Goal: Entertainment & Leisure: Browse casually

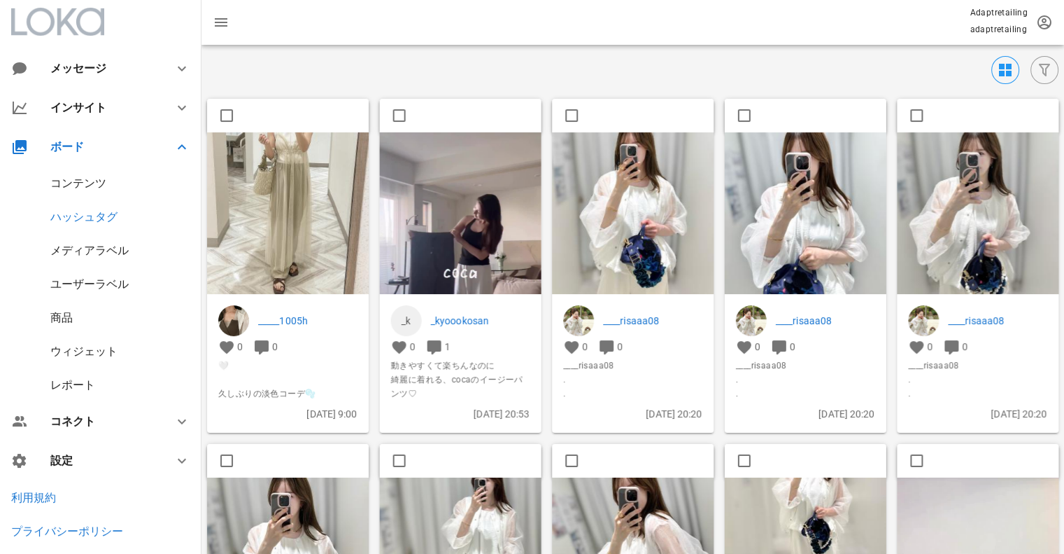
click at [64, 183] on div "コンテンツ" at bounding box center [78, 182] width 56 height 13
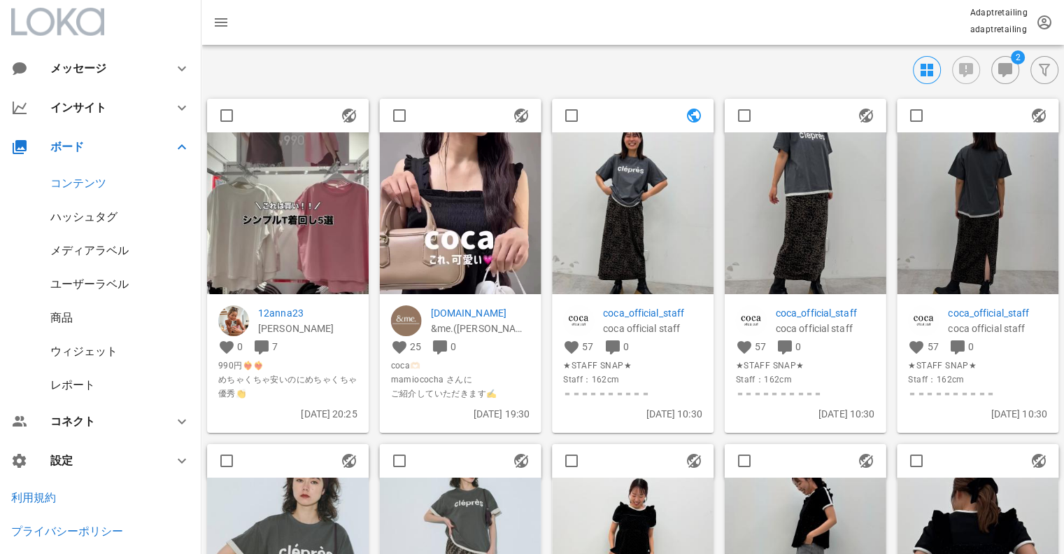
click at [85, 216] on div "ハッシュタグ" at bounding box center [83, 216] width 67 height 13
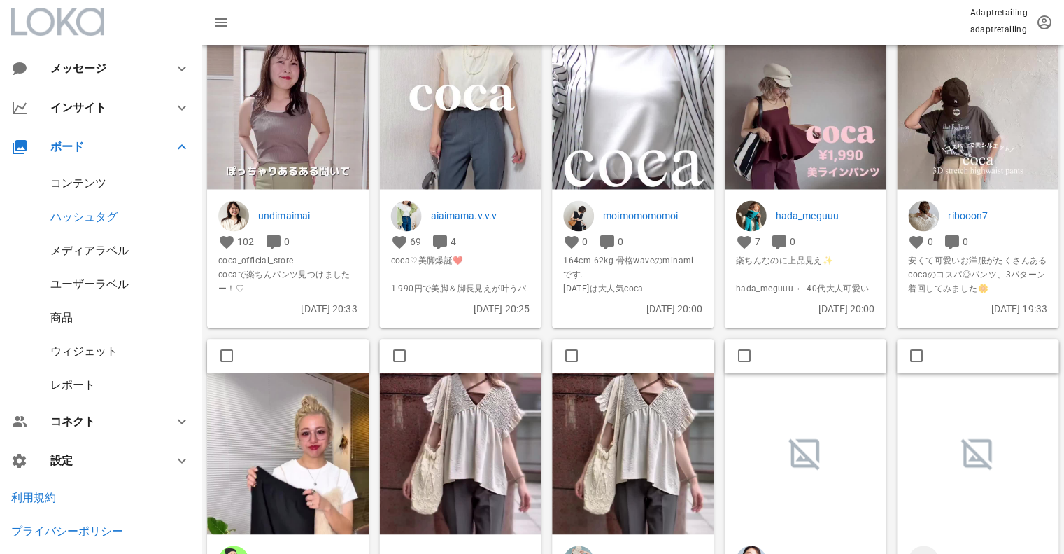
scroll to position [2449, 0]
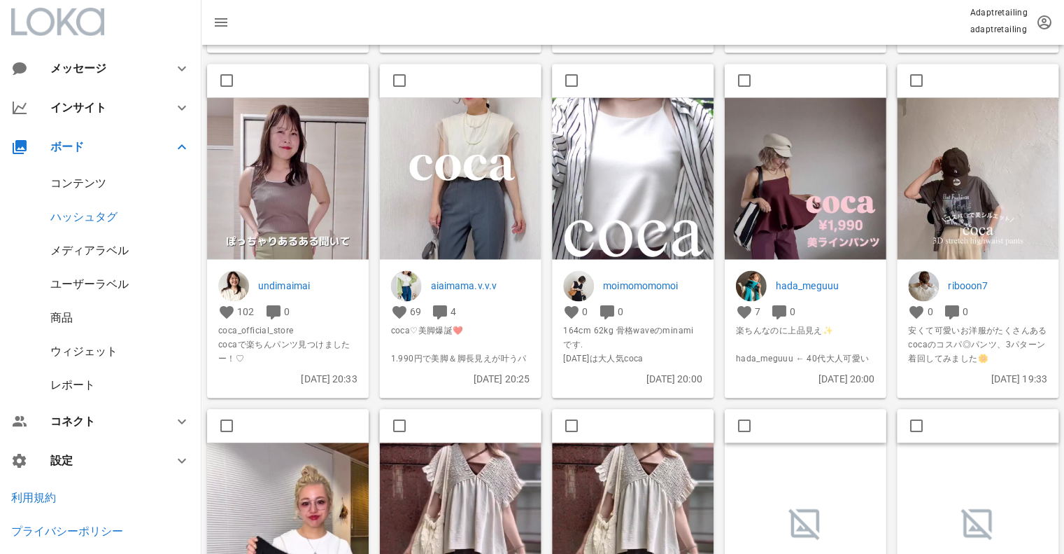
click at [321, 195] on img at bounding box center [288, 240] width 162 height 287
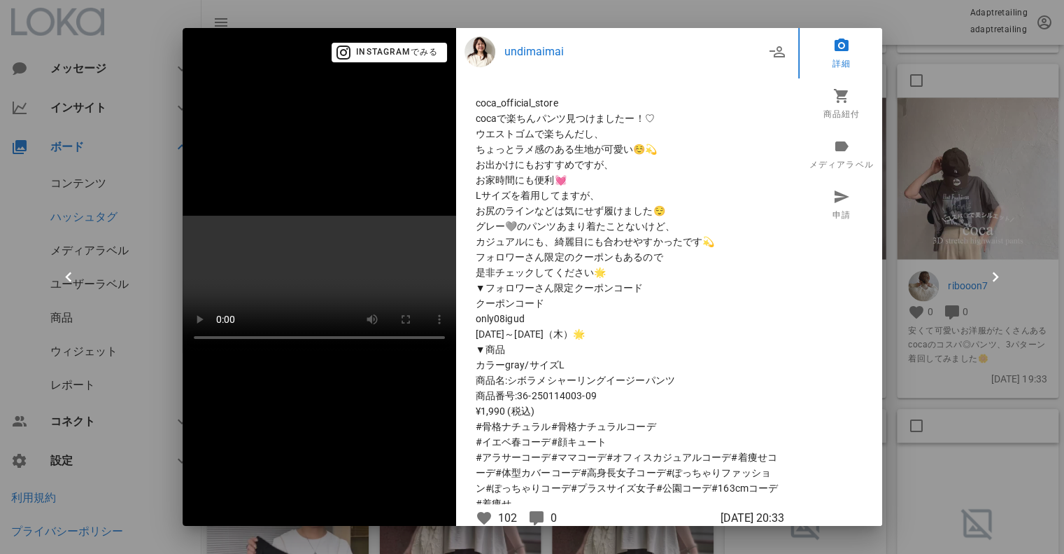
click at [926, 129] on div at bounding box center [532, 277] width 1064 height 554
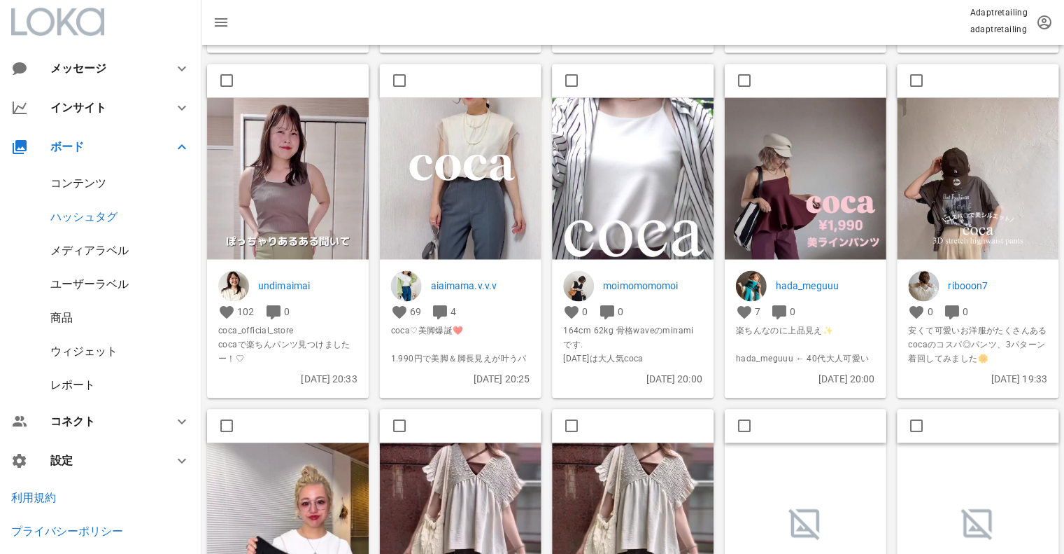
click at [682, 178] on img at bounding box center [633, 240] width 162 height 287
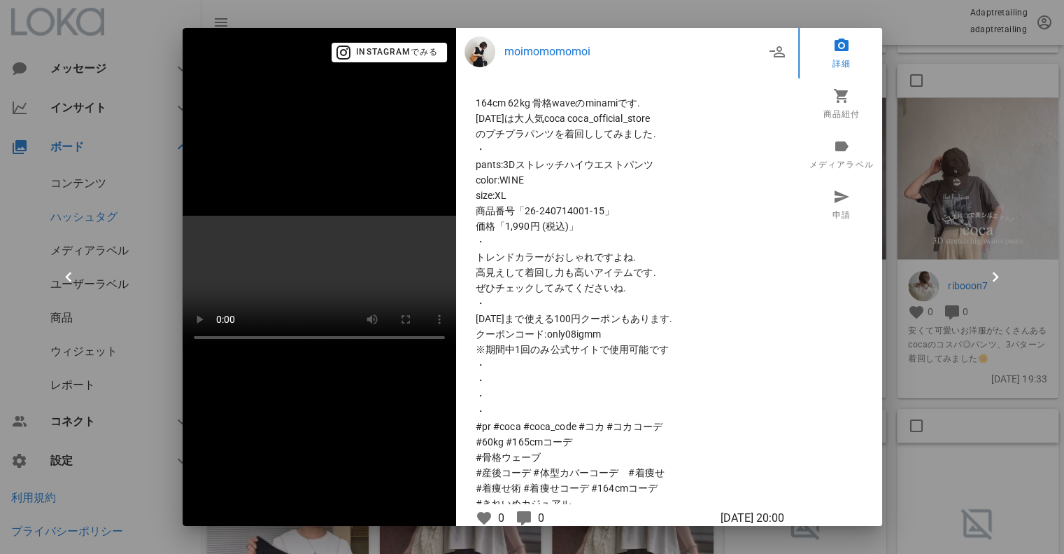
click at [927, 233] on div at bounding box center [532, 277] width 1064 height 554
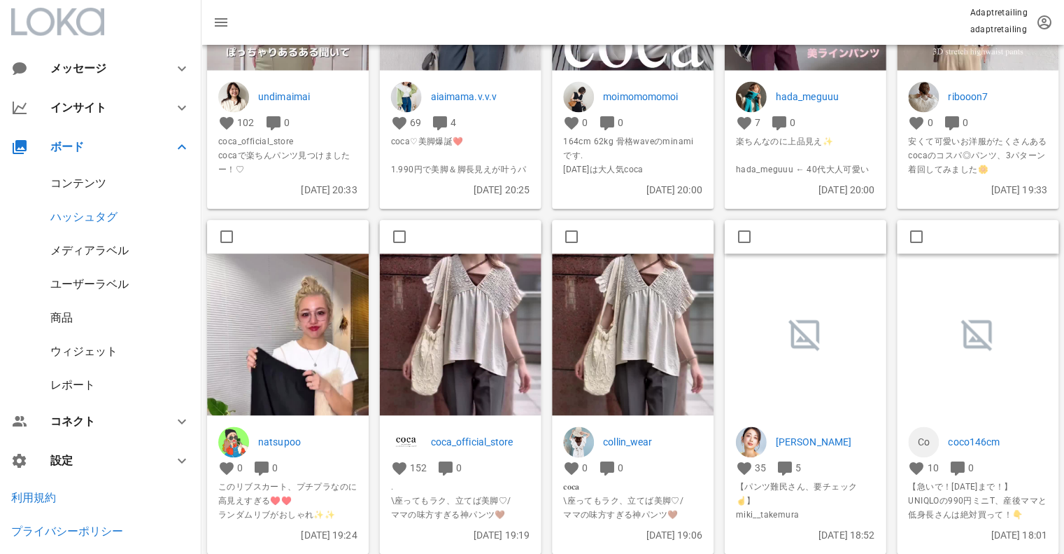
scroll to position [2659, 0]
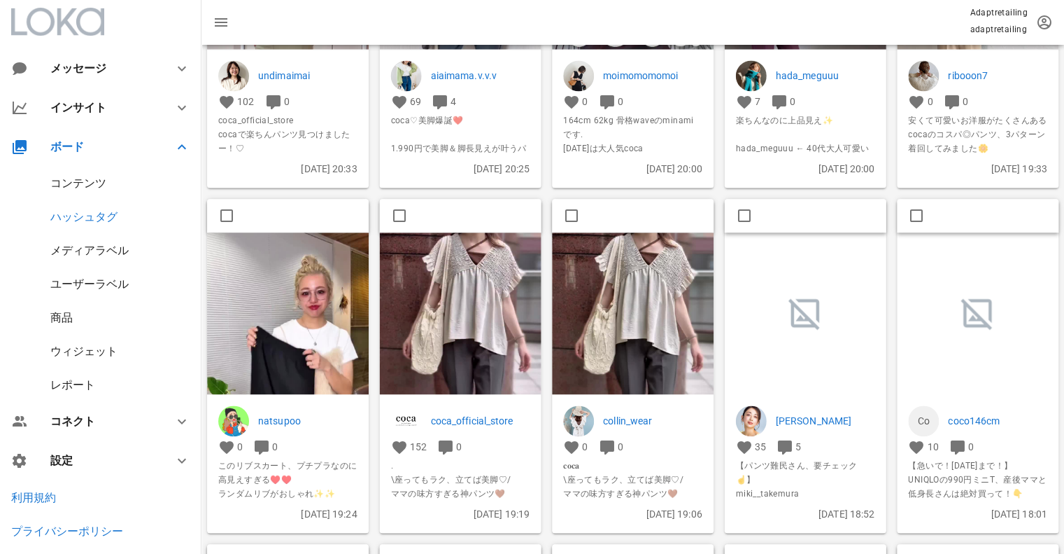
click at [332, 316] on img at bounding box center [288, 375] width 162 height 287
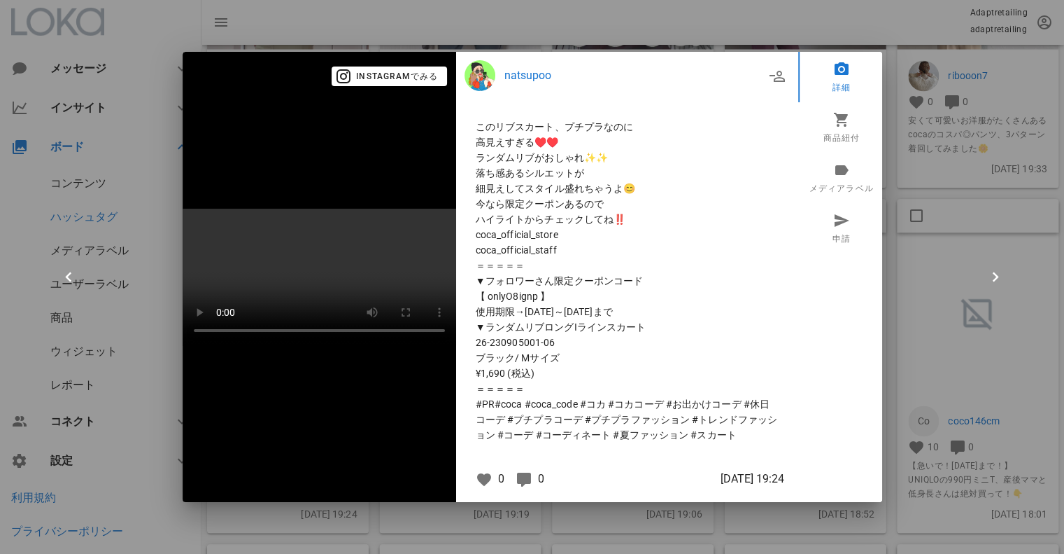
click at [948, 134] on div at bounding box center [532, 277] width 1064 height 554
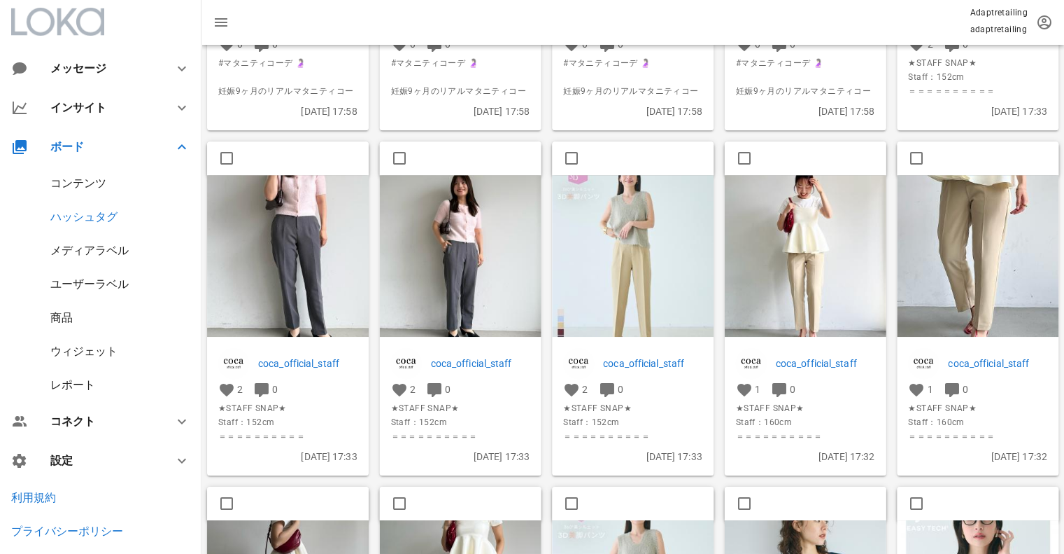
scroll to position [3429, 0]
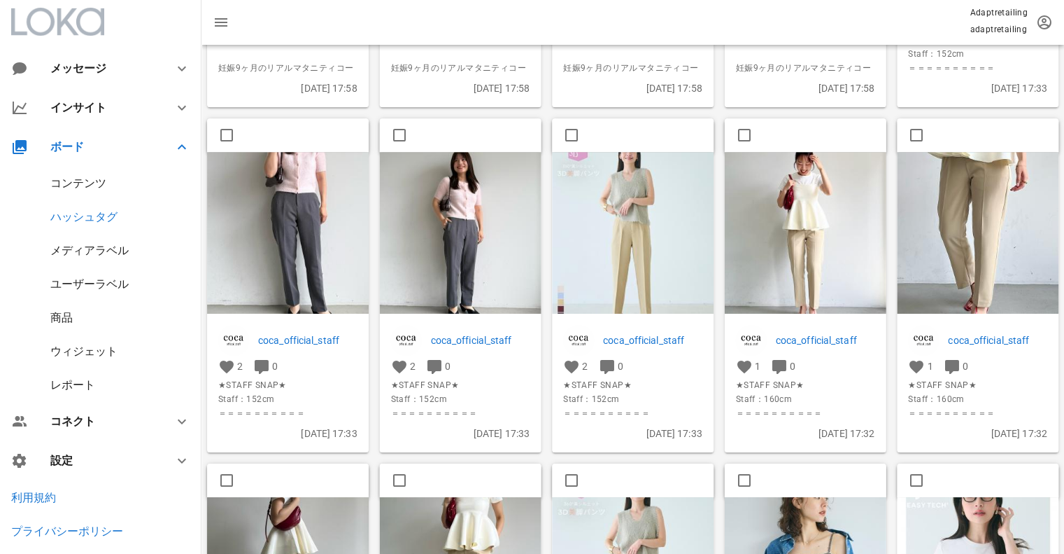
click at [494, 238] on img at bounding box center [461, 234] width 162 height 162
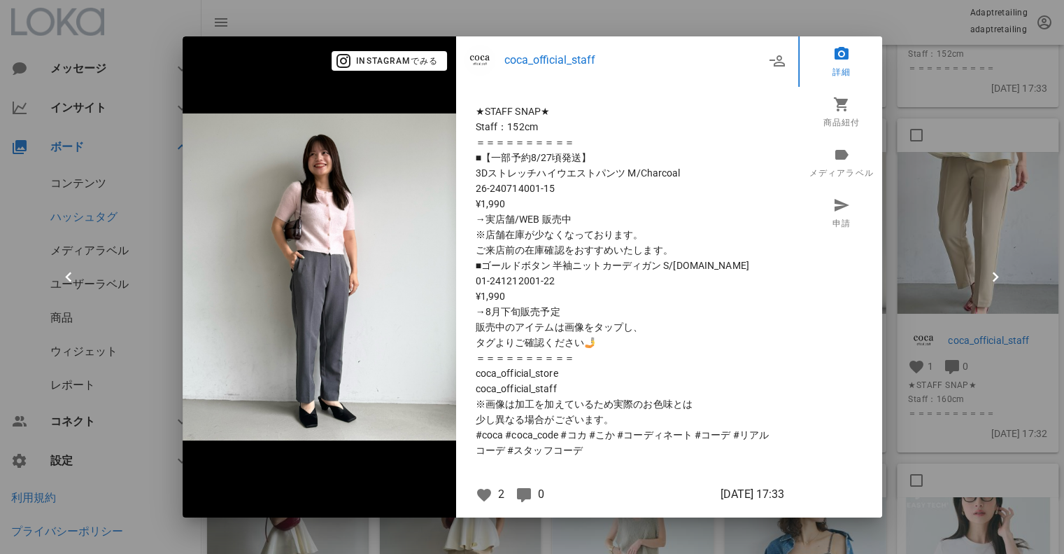
drag, startPoint x: 918, startPoint y: 122, endPoint x: 925, endPoint y: 122, distance: 7.0
click at [924, 122] on div at bounding box center [532, 277] width 1064 height 554
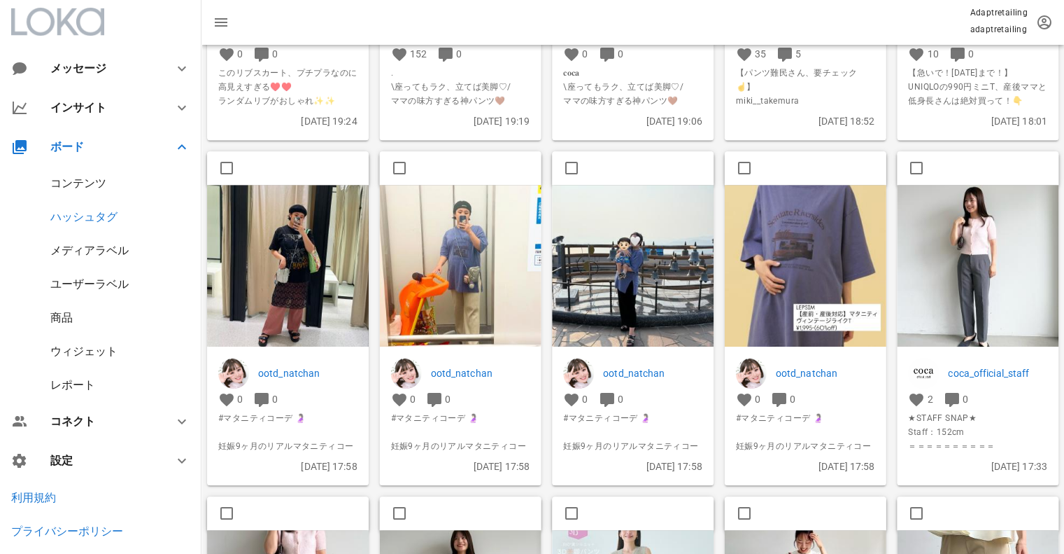
scroll to position [3020, 0]
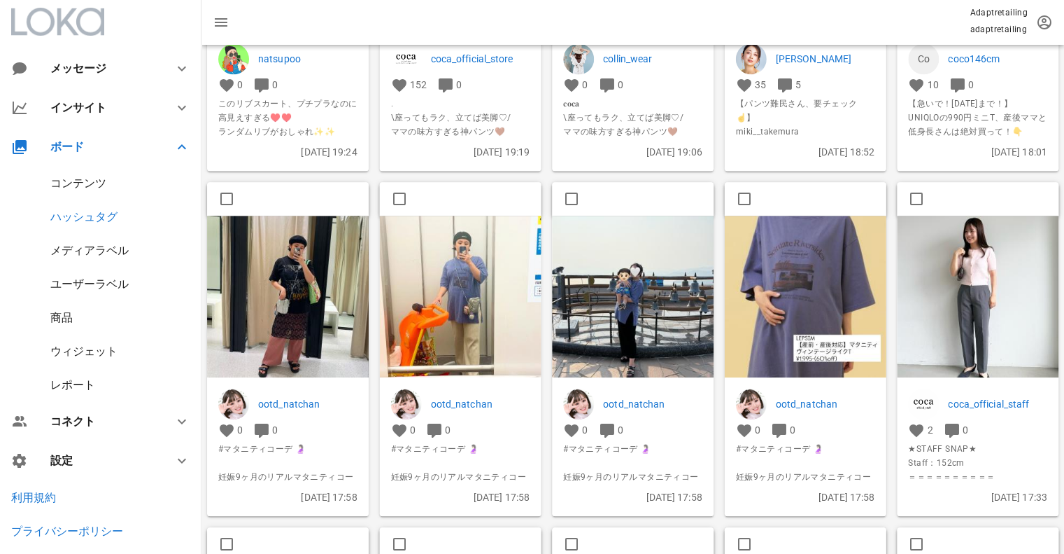
click at [785, 281] on img at bounding box center [806, 297] width 162 height 162
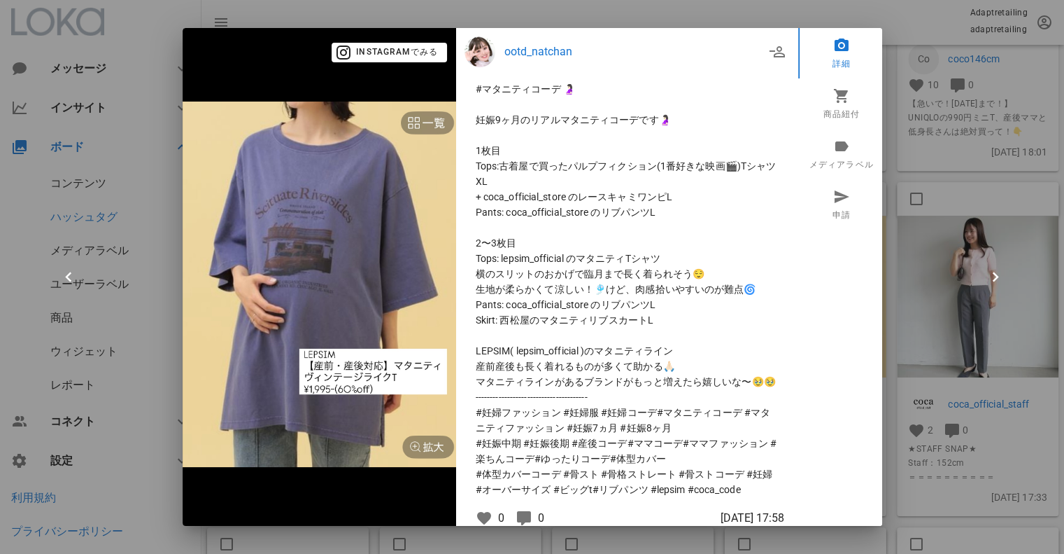
scroll to position [0, 0]
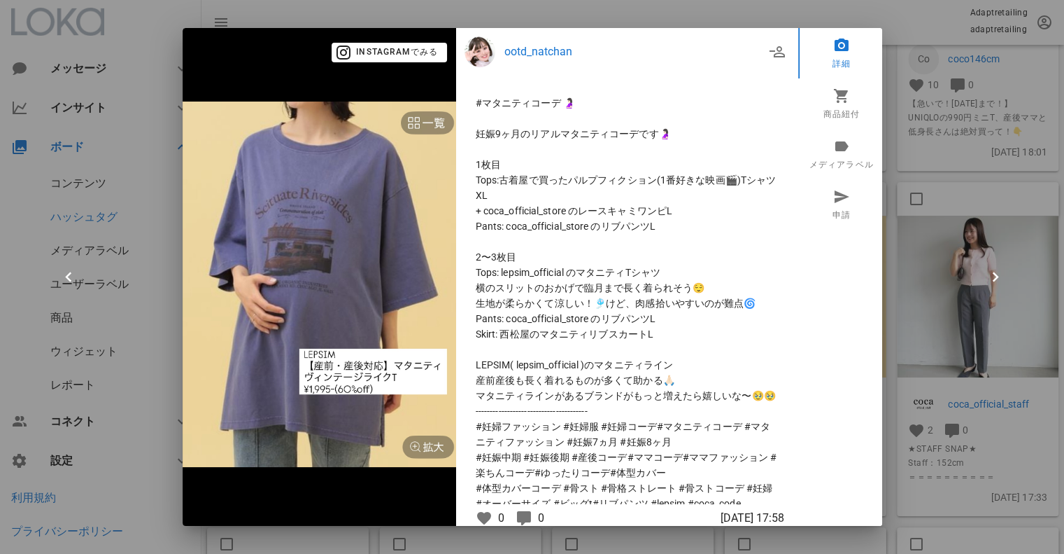
click at [980, 246] on div at bounding box center [532, 277] width 1064 height 554
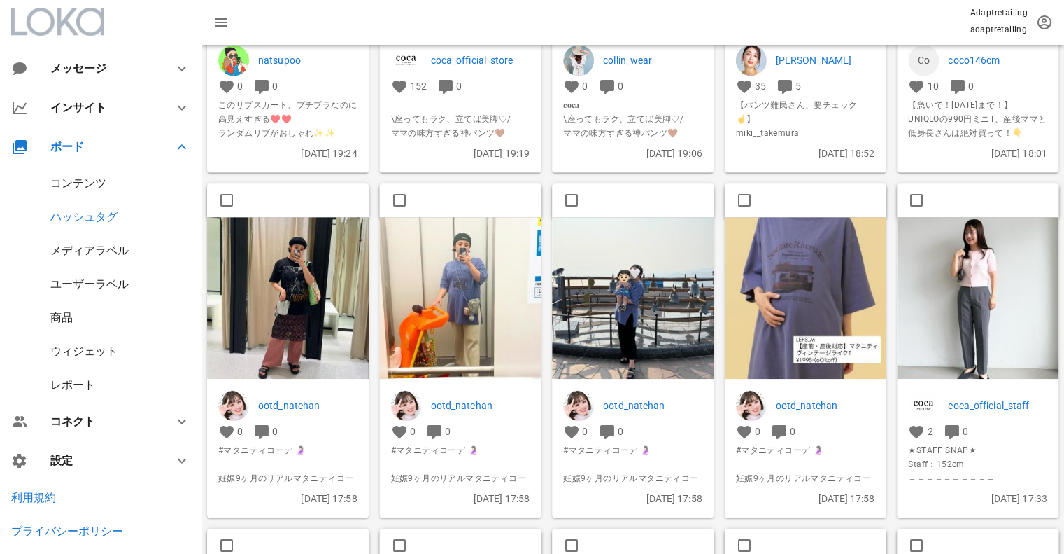
scroll to position [3020, 0]
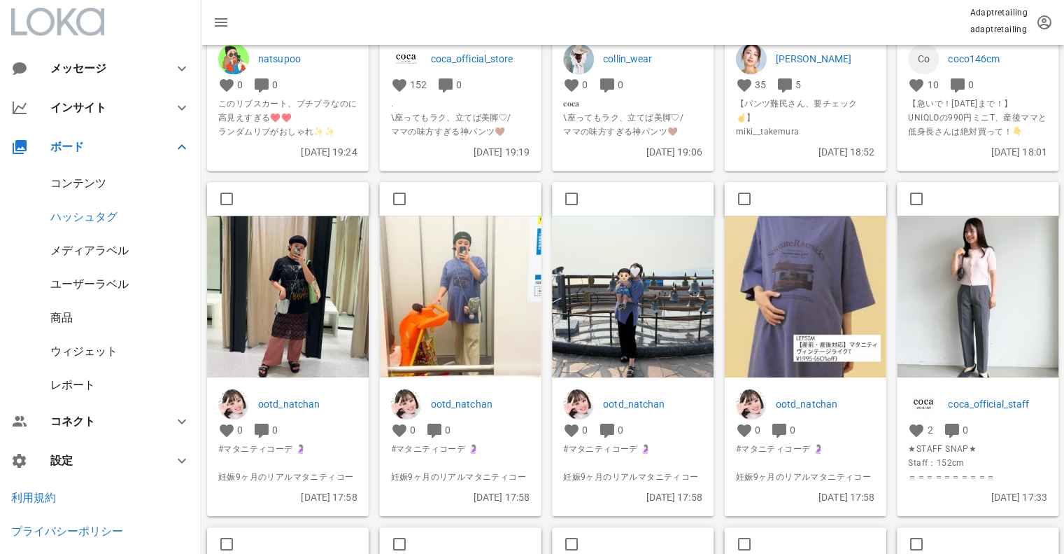
click at [288, 266] on img at bounding box center [288, 297] width 162 height 162
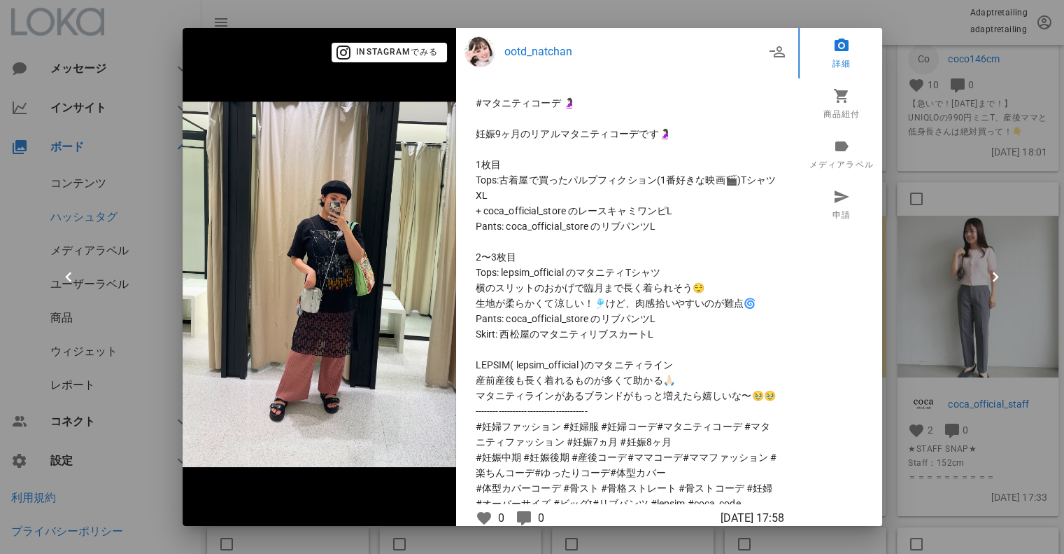
click at [941, 239] on div at bounding box center [532, 277] width 1064 height 554
